Goal: Navigation & Orientation: Find specific page/section

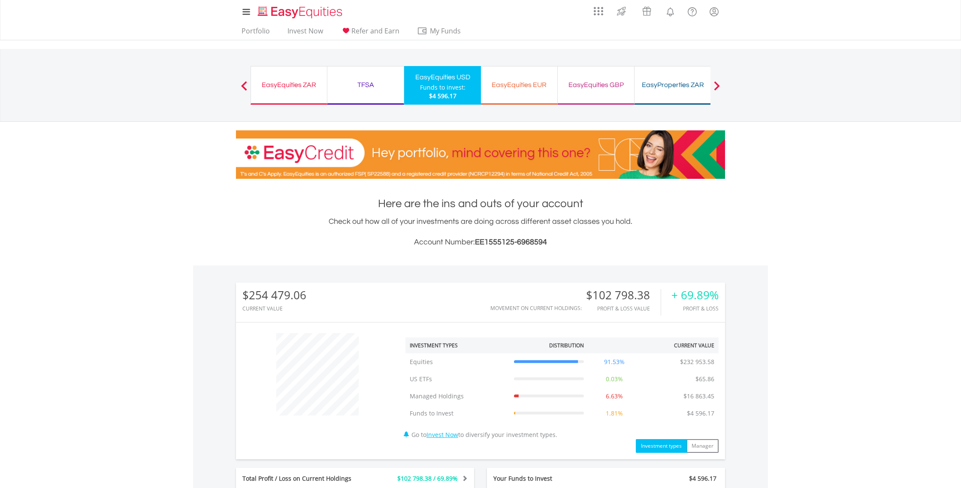
click at [284, 87] on div "EasyEquities ZAR" at bounding box center [289, 85] width 66 height 12
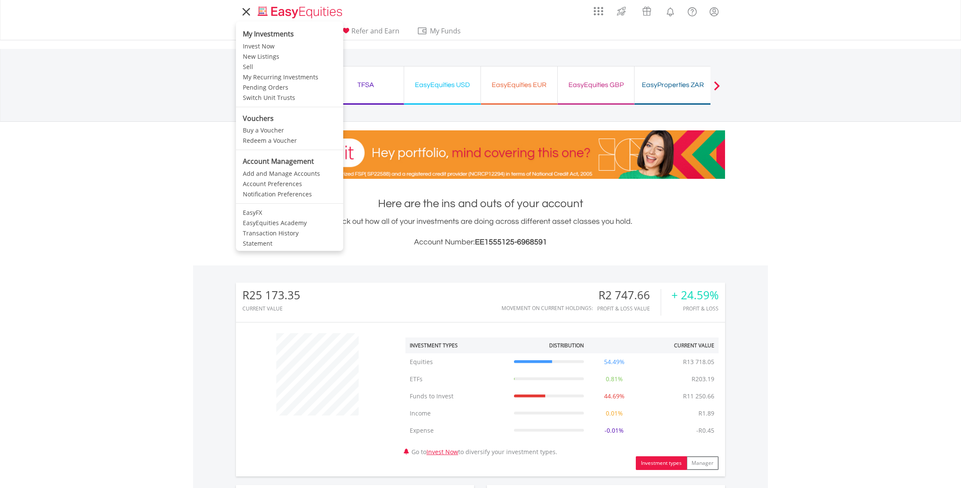
click at [249, 11] on icon at bounding box center [246, 11] width 12 height 11
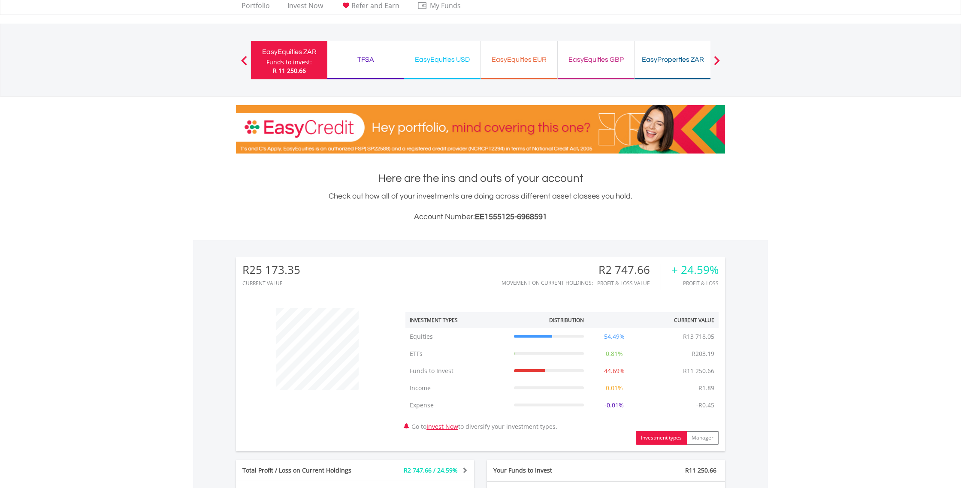
scroll to position [17, 0]
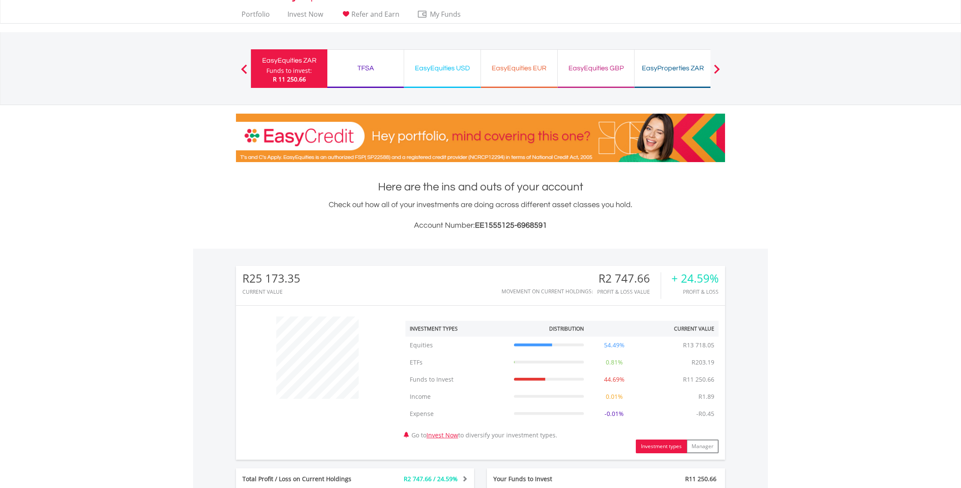
click at [439, 68] on div "EasyEquities USD" at bounding box center [442, 68] width 66 height 12
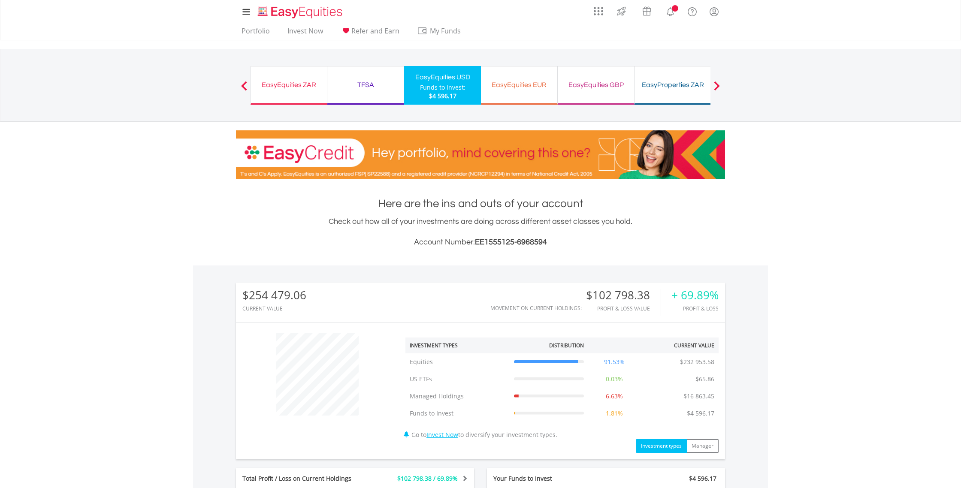
scroll to position [82, 163]
